Goal: Information Seeking & Learning: Learn about a topic

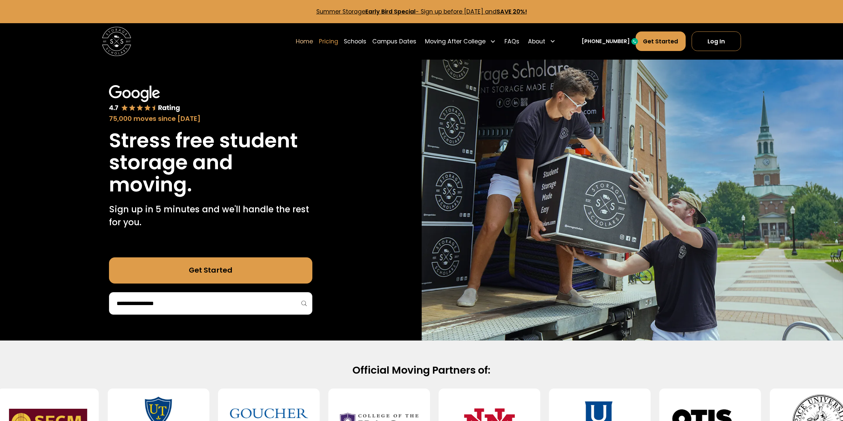
click at [338, 43] on link "Pricing" at bounding box center [328, 41] width 19 height 20
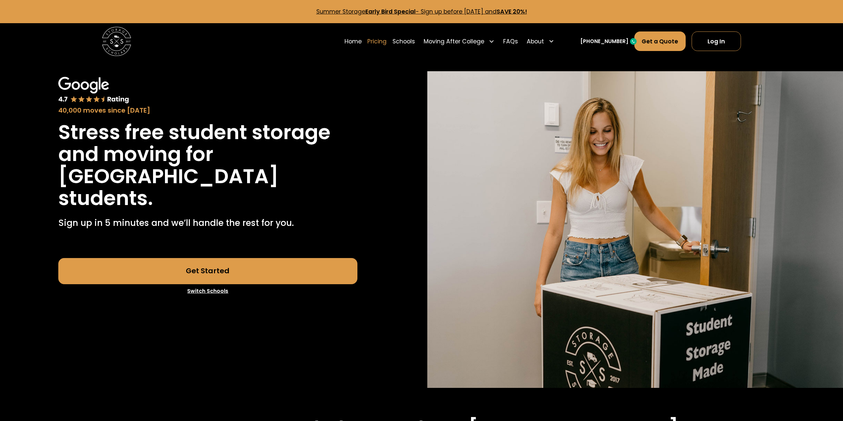
click at [387, 43] on link "Pricing" at bounding box center [376, 41] width 19 height 20
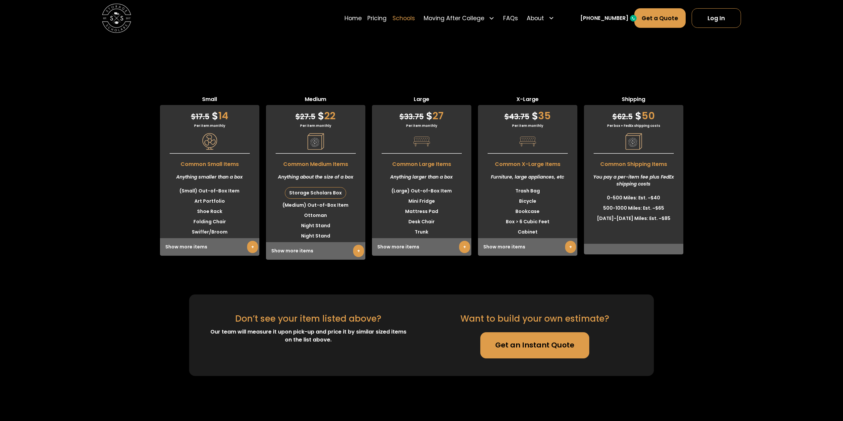
scroll to position [1852, 0]
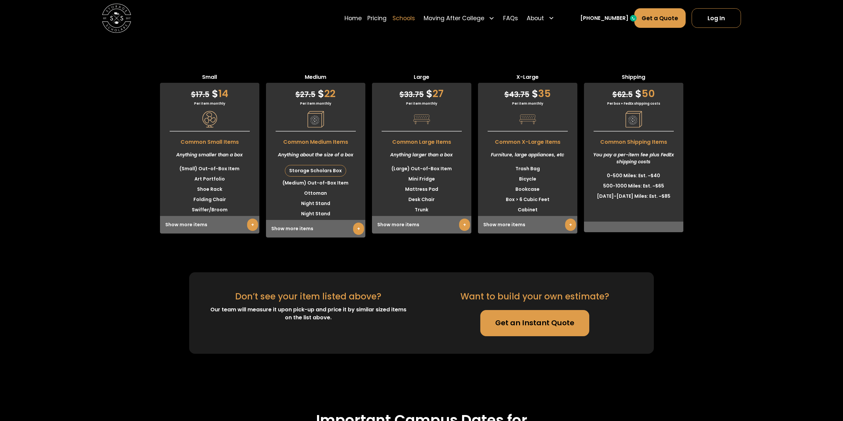
click at [415, 18] on link "Schools" at bounding box center [404, 18] width 23 height 20
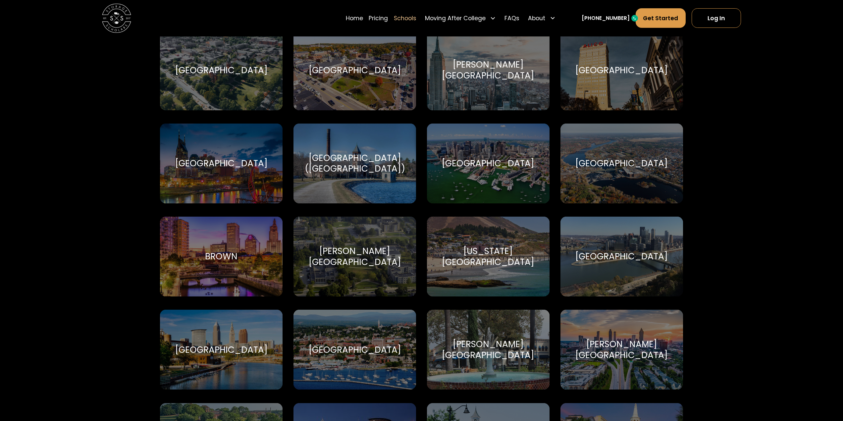
scroll to position [431, 0]
click at [274, 342] on div "Case Western Reserve University Case Western Reserve University" at bounding box center [221, 349] width 123 height 80
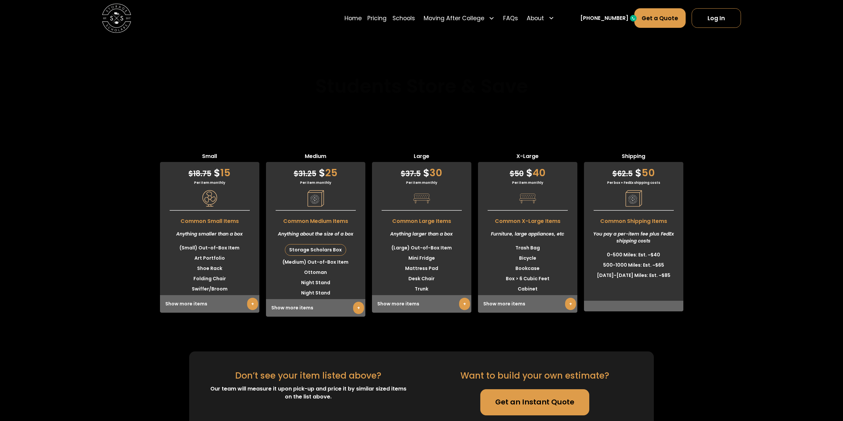
scroll to position [1888, 0]
